Goal: Information Seeking & Learning: Learn about a topic

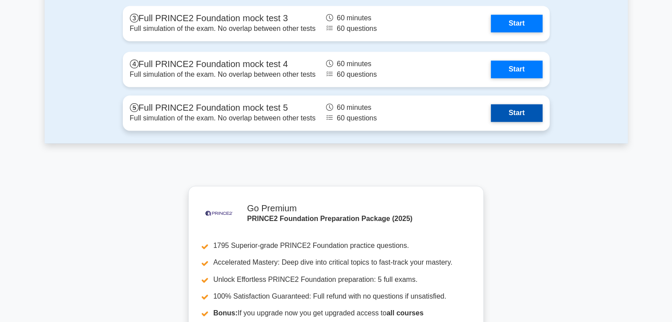
scroll to position [1127, 0]
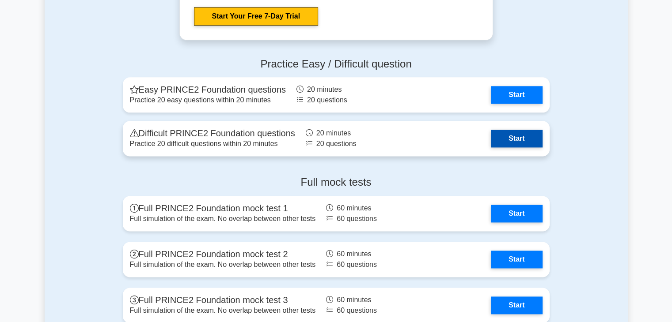
click at [491, 136] on link "Start" at bounding box center [516, 139] width 51 height 18
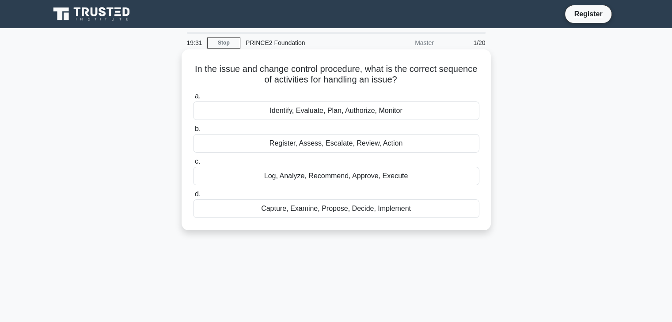
click at [330, 104] on div "Identify, Evaluate, Plan, Authorize, Monitor" at bounding box center [336, 111] width 286 height 19
click at [193, 99] on input "a. Identify, Evaluate, Plan, Authorize, Monitor" at bounding box center [193, 97] width 0 height 6
